Goal: Communication & Community: Answer question/provide support

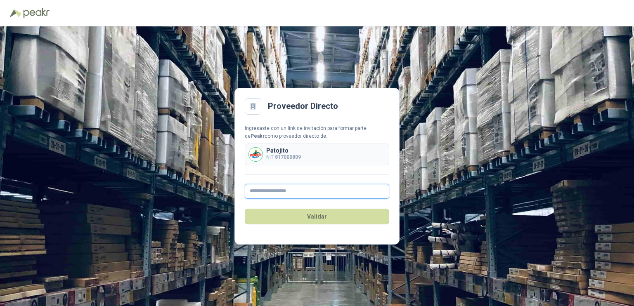
click at [259, 187] on input "text" at bounding box center [317, 191] width 144 height 15
type input "**********"
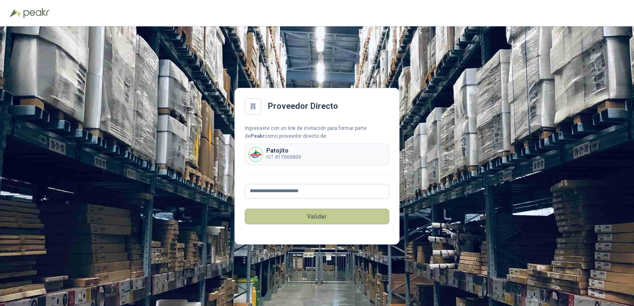
click at [318, 218] on button "Validar" at bounding box center [317, 217] width 144 height 16
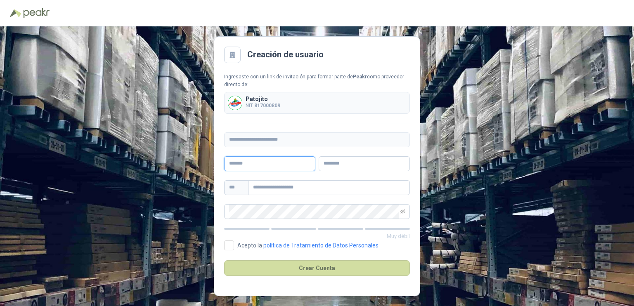
click at [271, 165] on input "text" at bounding box center [269, 163] width 91 height 15
type input "******"
type input "*****"
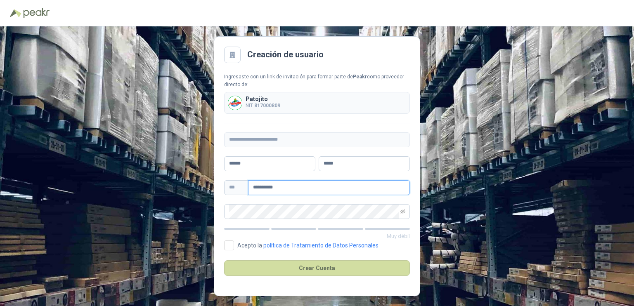
click at [246, 180] on div "**********" at bounding box center [317, 187] width 186 height 15
type input "**********"
click at [406, 212] on span at bounding box center [317, 211] width 186 height 15
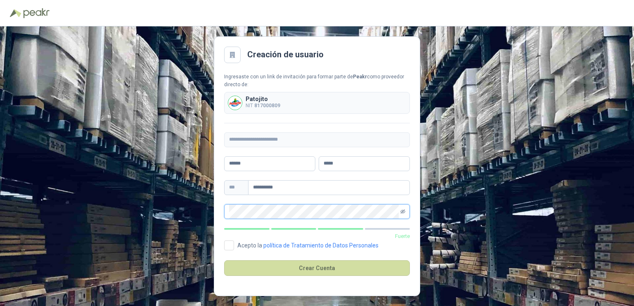
click at [401, 212] on icon "eye-invisible" at bounding box center [402, 211] width 5 height 4
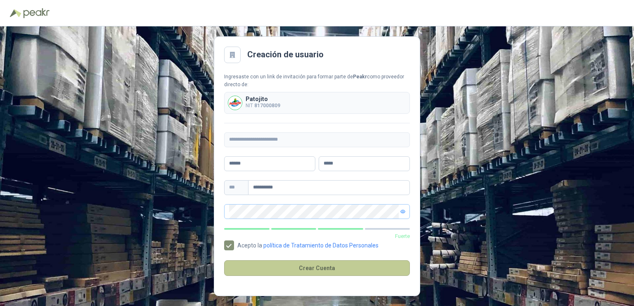
click at [330, 270] on button "Crear Cuenta" at bounding box center [317, 268] width 186 height 16
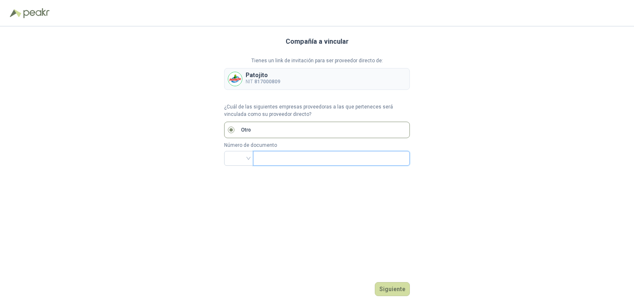
click at [263, 159] on input "text" at bounding box center [330, 158] width 145 height 14
drag, startPoint x: 300, startPoint y: 155, endPoint x: 228, endPoint y: 159, distance: 72.3
click at [228, 159] on div "**********" at bounding box center [317, 158] width 186 height 15
type input "*********"
click at [382, 286] on button "Siguiente" at bounding box center [392, 289] width 35 height 14
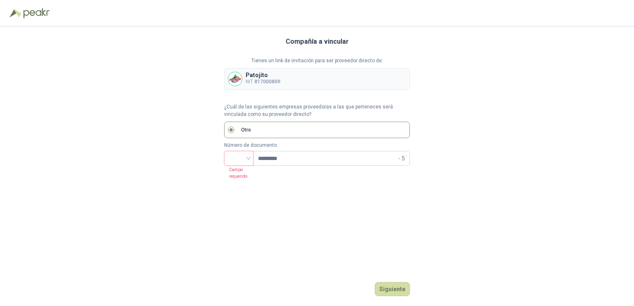
click at [247, 160] on input "search" at bounding box center [238, 157] width 19 height 12
click at [242, 199] on div "NIT" at bounding box center [239, 201] width 16 height 9
click at [400, 293] on button "Siguiente" at bounding box center [392, 289] width 35 height 14
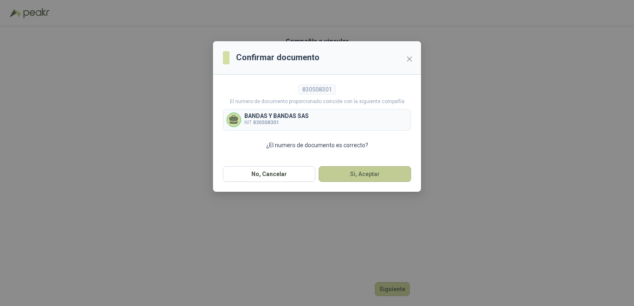
click at [361, 173] on button "Si, Aceptar" at bounding box center [364, 174] width 92 height 16
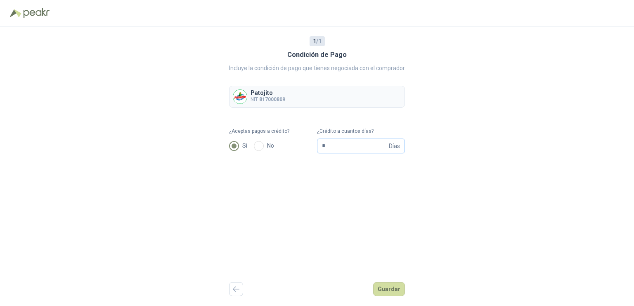
click at [394, 141] on span "Días" at bounding box center [394, 146] width 11 height 14
type input "**"
click at [391, 286] on button "Guardar" at bounding box center [389, 289] width 32 height 14
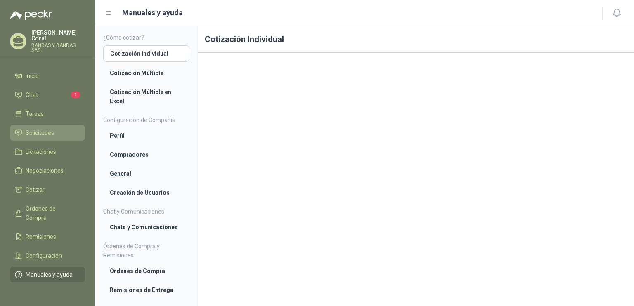
click at [54, 128] on li "Solicitudes" at bounding box center [47, 132] width 65 height 9
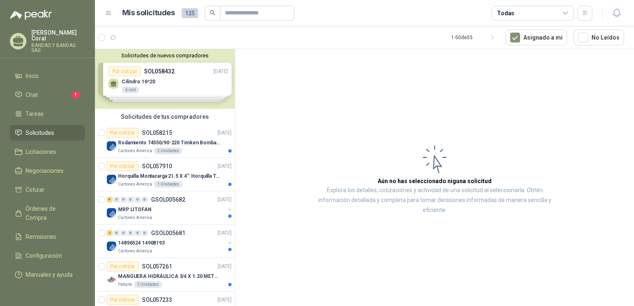
click at [156, 75] on div "Solicitudes de nuevos compradores Por cotizar SOL058432 [DATE] Cilindro 16*20 …" at bounding box center [165, 79] width 140 height 60
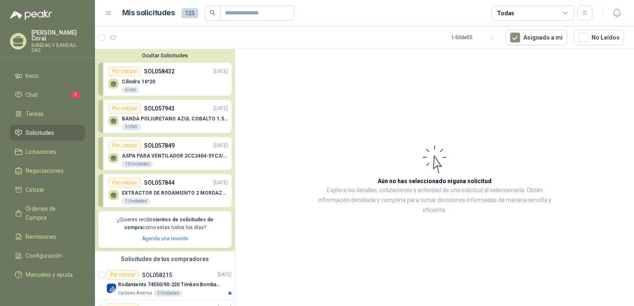
click at [175, 117] on p "BANDA POLIURETANO AZUL COBALTO 1.5MM X 2640 MM DE LARGO X 400 MM ANCHO SIN FIN" at bounding box center [175, 119] width 106 height 6
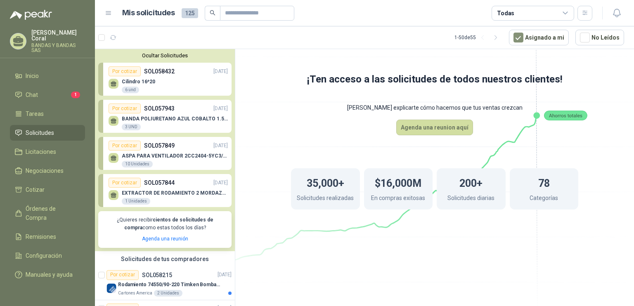
click at [130, 127] on div "3 UND" at bounding box center [131, 127] width 19 height 7
click at [126, 106] on div "Por cotizar" at bounding box center [124, 109] width 32 height 10
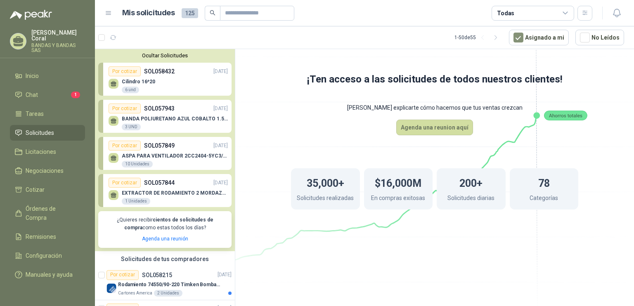
click at [151, 114] on div "BANDA POLIURETANO AZUL COBALTO 1.5MM X 2640 MM DE LARGO X 400 MM ANCHO SIN FIN …" at bounding box center [167, 121] width 119 height 17
click at [153, 109] on p "SOL057943" at bounding box center [159, 108] width 31 height 9
click at [158, 55] on button "Ocultar Solicitudes" at bounding box center [164, 55] width 133 height 6
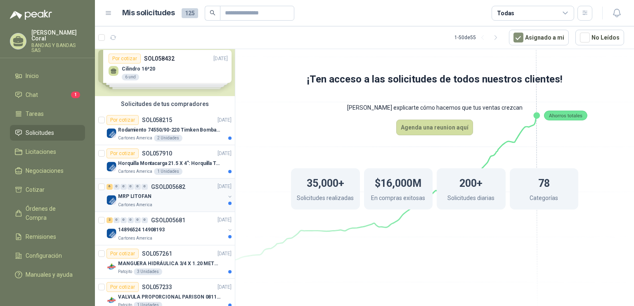
scroll to position [8, 0]
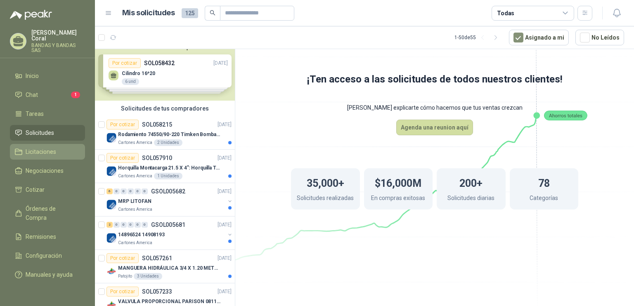
click at [45, 147] on span "Licitaciones" at bounding box center [41, 151] width 31 height 9
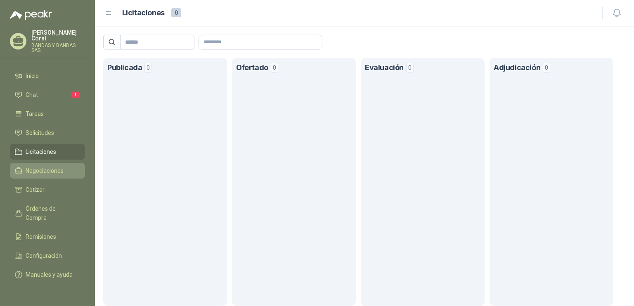
click at [42, 166] on span "Negociaciones" at bounding box center [45, 170] width 38 height 9
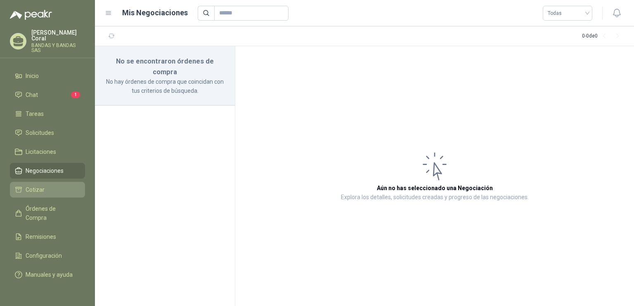
click at [38, 182] on link "Cotizar" at bounding box center [47, 190] width 75 height 16
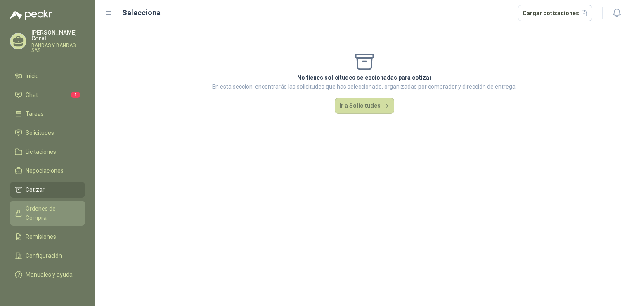
click at [51, 205] on span "Órdenes de Compra" at bounding box center [52, 213] width 52 height 18
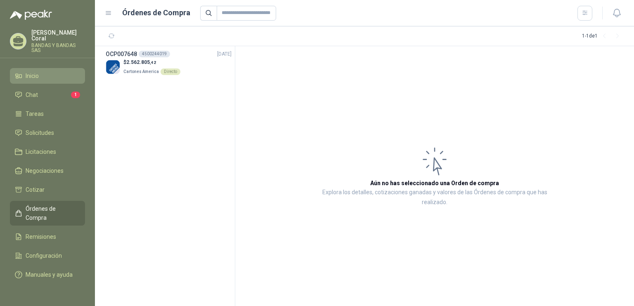
click at [38, 71] on span "Inicio" at bounding box center [32, 75] width 13 height 9
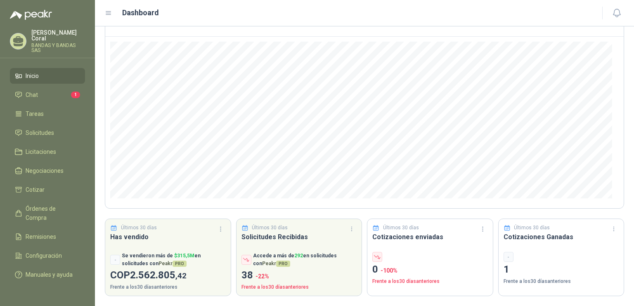
scroll to position [64, 0]
click at [52, 128] on span "Solicitudes" at bounding box center [40, 132] width 28 height 9
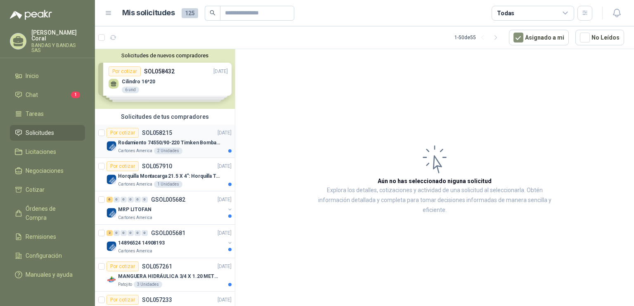
click at [130, 131] on div "Por cotizar" at bounding box center [122, 133] width 32 height 10
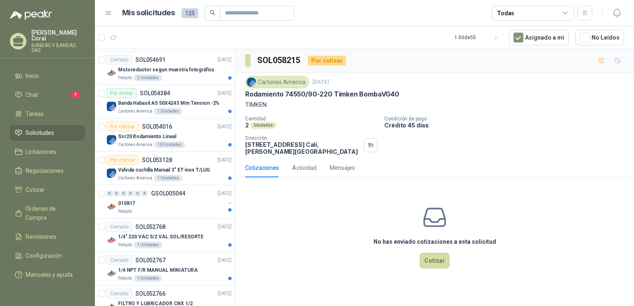
scroll to position [645, 0]
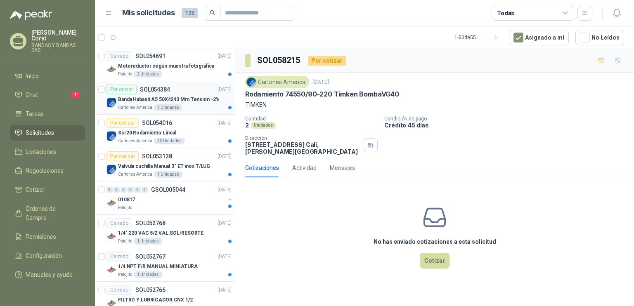
click at [130, 96] on p "Banda Habasit A5 50X4243 Mm Tension -2%" at bounding box center [168, 100] width 101 height 8
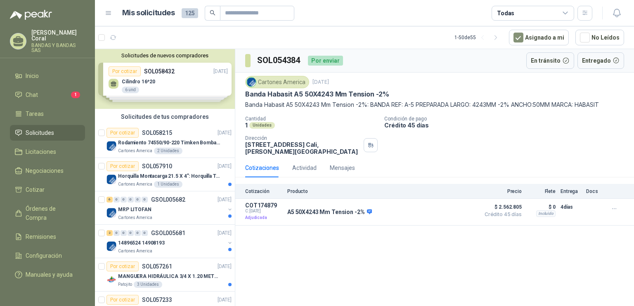
click at [124, 56] on button "Solicitudes de nuevos compradores" at bounding box center [164, 55] width 133 height 6
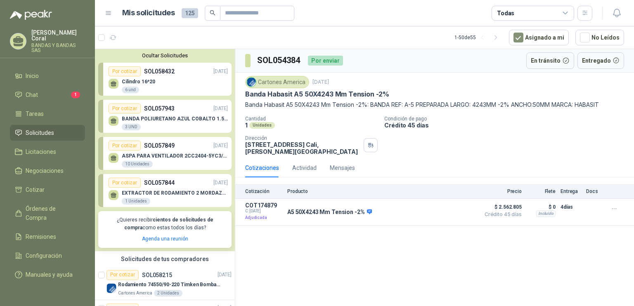
click at [137, 122] on div "BANDA POLIURETANO AZUL COBALTO 1.5MM X 2640 MM DE LARGO X 400 MM ANCHO SIN FIN …" at bounding box center [175, 123] width 106 height 15
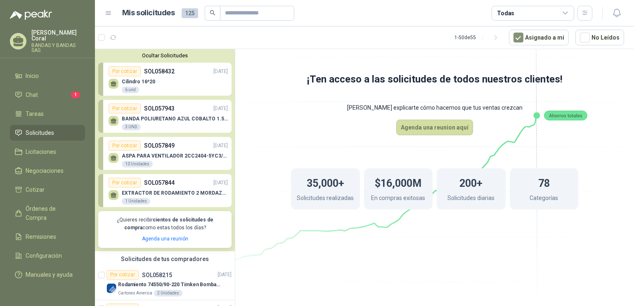
click at [110, 120] on icon at bounding box center [113, 121] width 7 height 7
click at [115, 111] on div "Por cotizar" at bounding box center [124, 109] width 32 height 10
click at [102, 118] on link "Por cotizar SOL057943 [DATE] BANDA POLIURETANO AZUL COBALTO 1.5MM X 2640 MM DE …" at bounding box center [164, 116] width 133 height 33
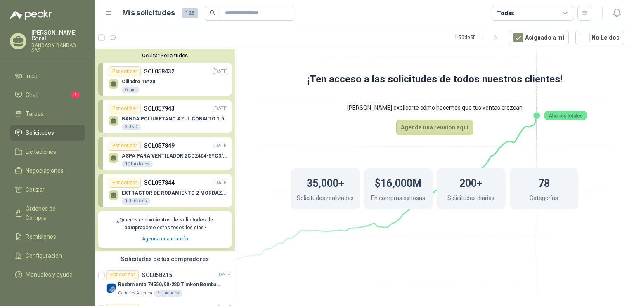
click at [165, 57] on button "Ocultar Solicitudes" at bounding box center [164, 55] width 133 height 6
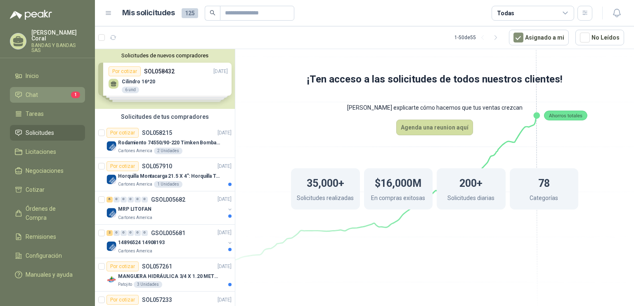
click at [40, 90] on li "Chat 1" at bounding box center [47, 94] width 65 height 9
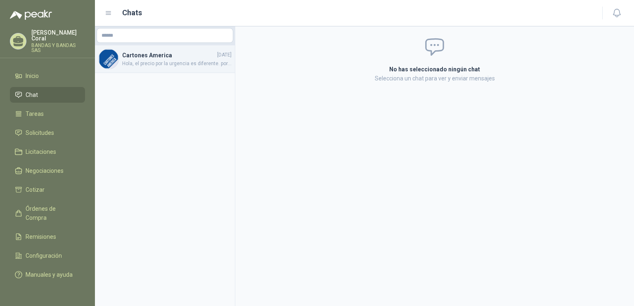
click at [149, 68] on div "Cartones America [DATE] Hola, el precio por la urgencia es diferente. por favor…" at bounding box center [165, 59] width 140 height 28
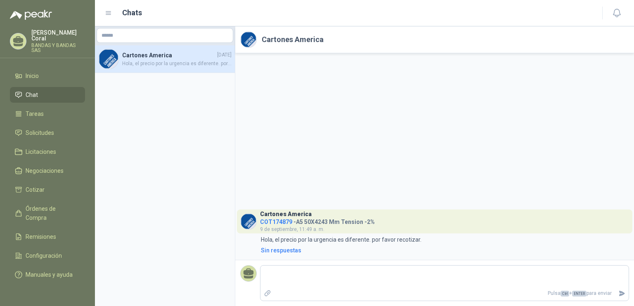
click at [40, 43] on p "BANDAS Y BANDAS SAS" at bounding box center [58, 48] width 54 height 10
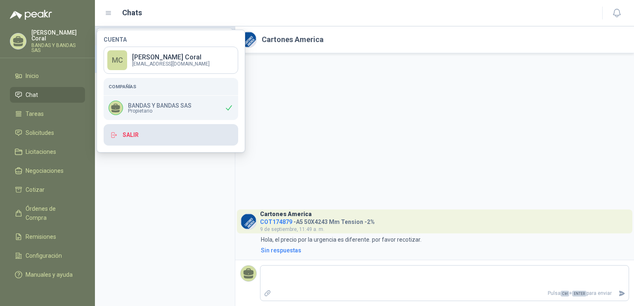
click at [139, 136] on button "Salir" at bounding box center [171, 134] width 134 height 21
